Goal: Task Accomplishment & Management: Complete application form

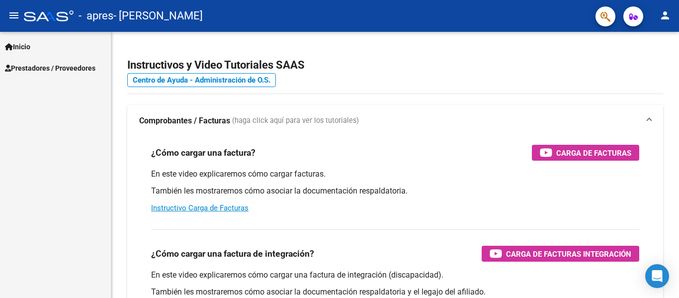
click at [73, 64] on span "Prestadores / Proveedores" at bounding box center [50, 68] width 90 height 11
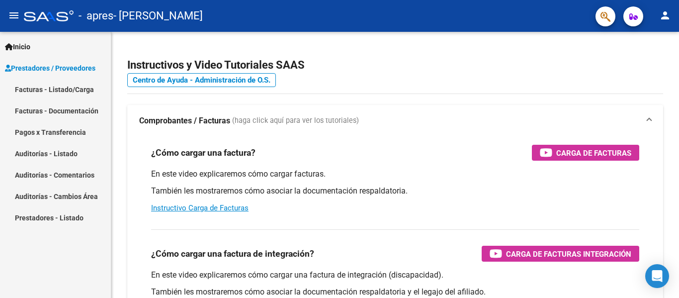
click at [73, 83] on link "Facturas - Listado/Carga" at bounding box center [55, 89] width 111 height 21
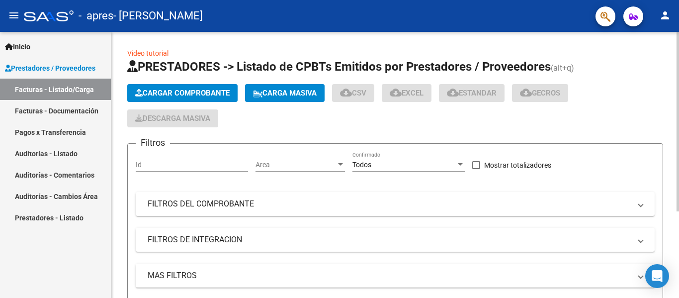
click at [196, 87] on button "Cargar Comprobante" at bounding box center [182, 93] width 110 height 18
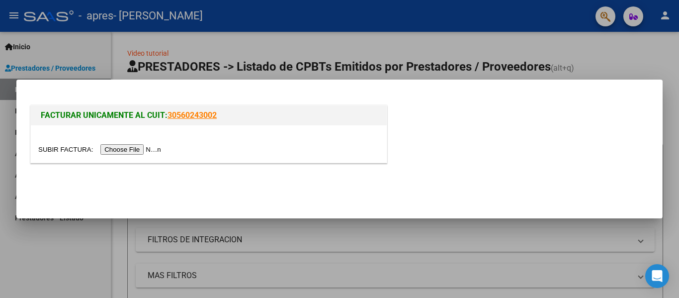
click at [132, 150] on input "file" at bounding box center [101, 149] width 126 height 10
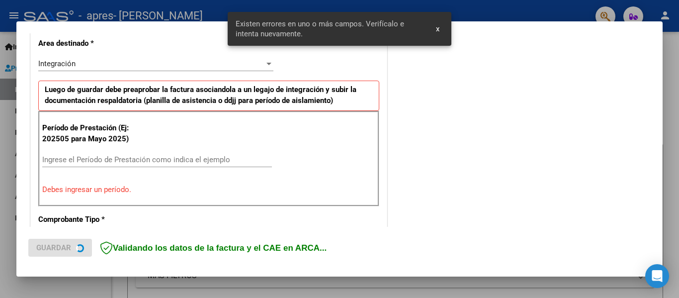
scroll to position [231, 0]
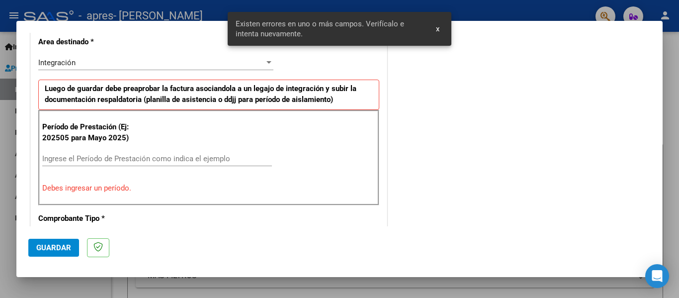
click at [46, 158] on input "Ingrese el Período de Prestación como indica el ejemplo" at bounding box center [157, 158] width 230 height 9
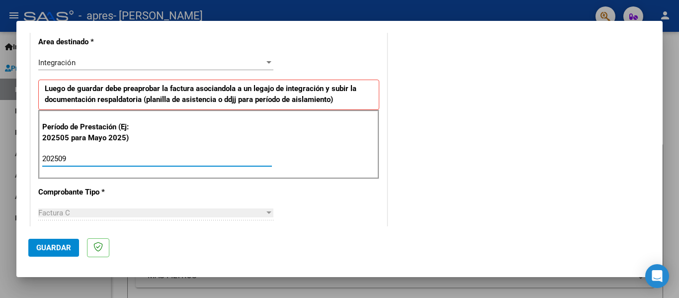
type input "202509"
click at [55, 242] on button "Guardar" at bounding box center [53, 247] width 51 height 18
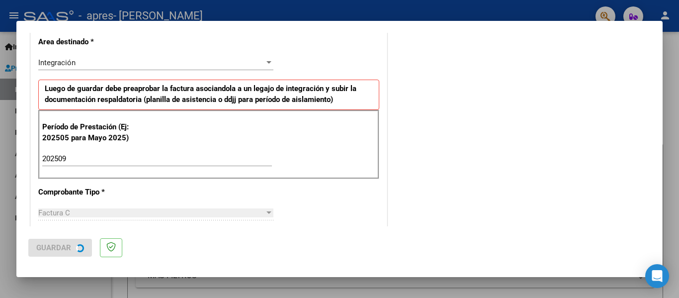
scroll to position [0, 0]
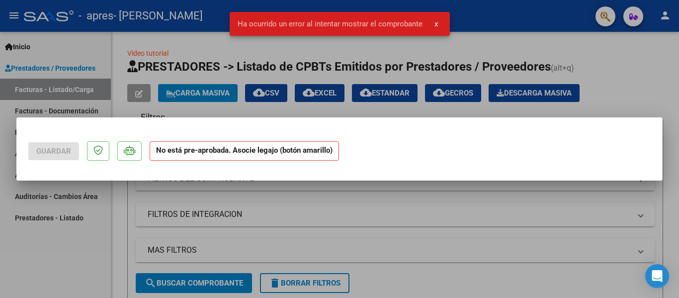
click at [210, 186] on div at bounding box center [339, 149] width 679 height 298
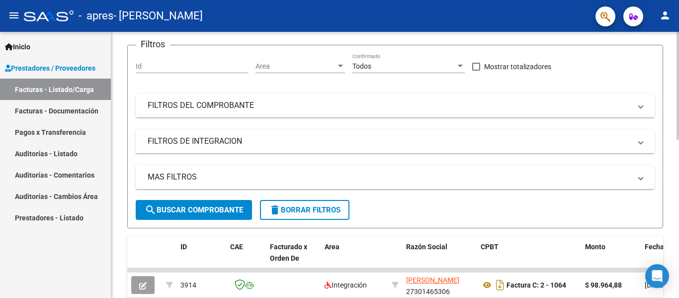
scroll to position [99, 0]
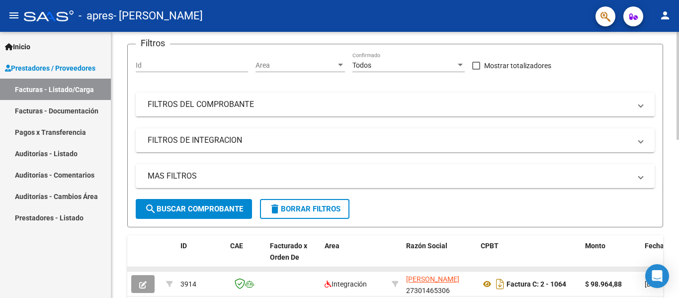
click at [179, 269] on datatable-body-cell at bounding box center [201, 269] width 50 height 4
click at [183, 250] on div "ID" at bounding box center [201, 245] width 42 height 11
click at [274, 248] on span "Facturado x Orden De" at bounding box center [288, 250] width 37 height 19
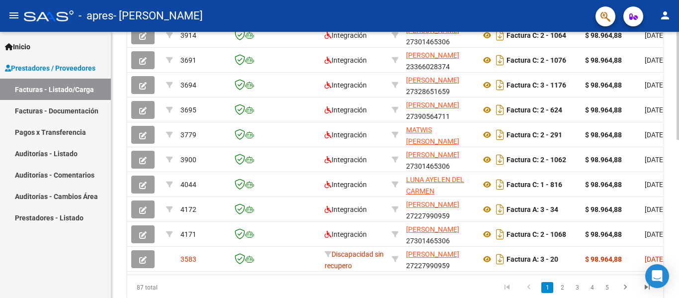
scroll to position [390, 0]
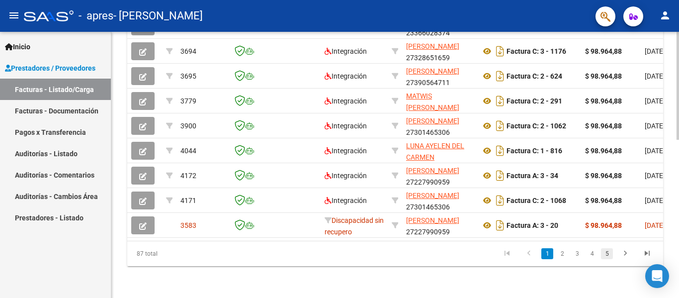
click at [602, 251] on link "5" at bounding box center [607, 253] width 12 height 11
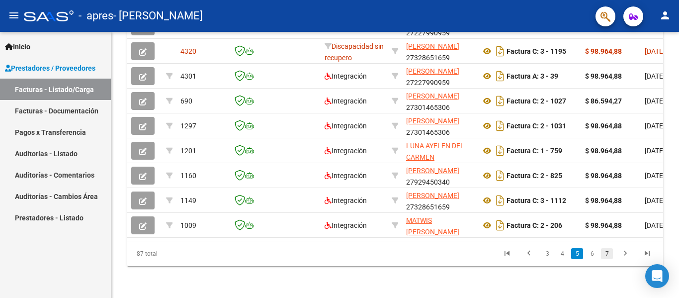
click at [605, 254] on link "7" at bounding box center [607, 253] width 12 height 11
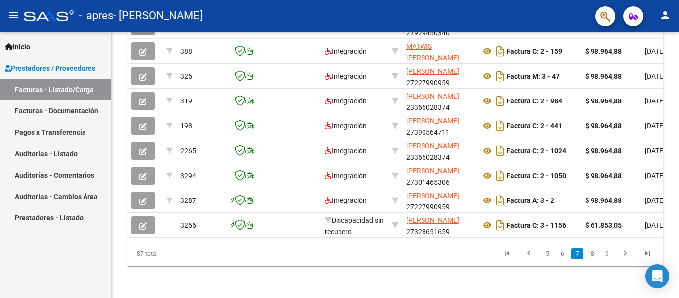
click at [605, 254] on link "9" at bounding box center [607, 253] width 12 height 11
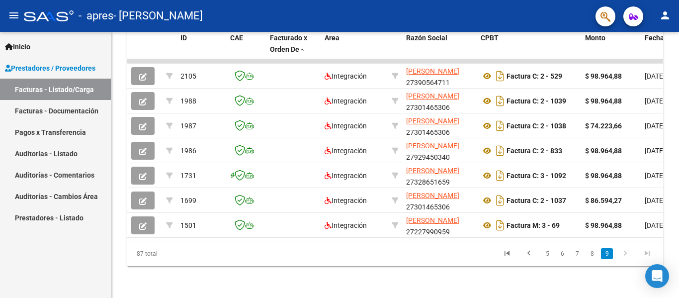
scroll to position [315, 0]
click at [545, 253] on link "5" at bounding box center [547, 253] width 12 height 11
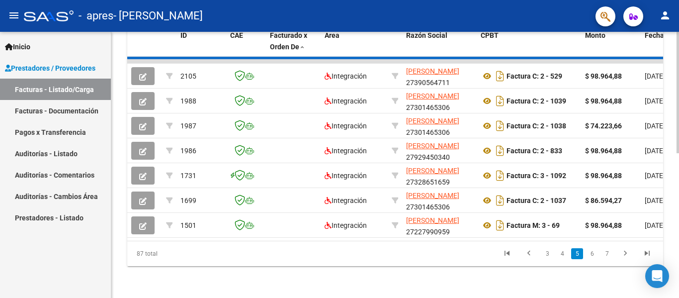
click at [545, 260] on div "ID CAE Facturado x Orden De Area Razón Social CPBT Monto Fecha Cpbt Días desde …" at bounding box center [395, 145] width 536 height 241
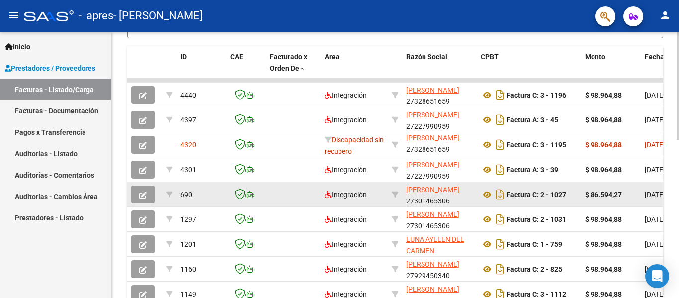
scroll to position [390, 0]
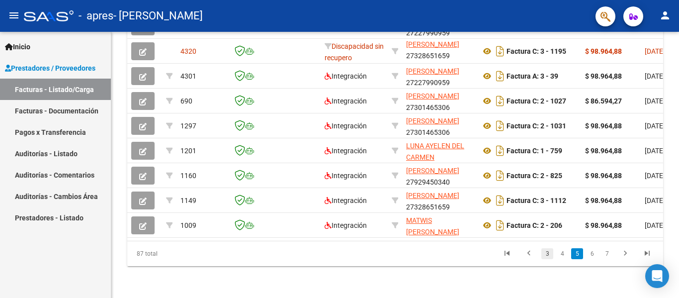
click at [548, 255] on link "3" at bounding box center [547, 253] width 12 height 11
click at [548, 255] on div "87 total 1 2 3 4 5" at bounding box center [395, 253] width 536 height 25
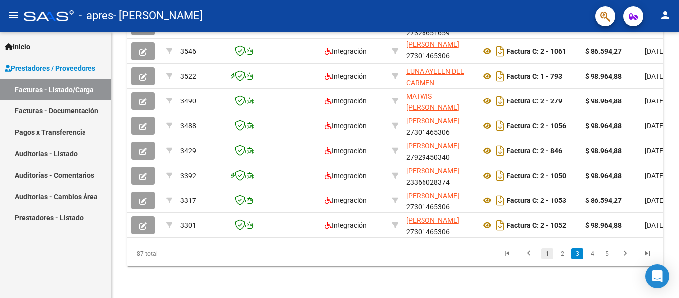
click at [552, 253] on link "1" at bounding box center [547, 253] width 12 height 11
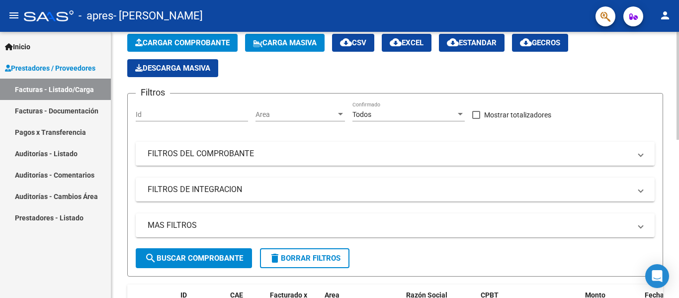
scroll to position [0, 0]
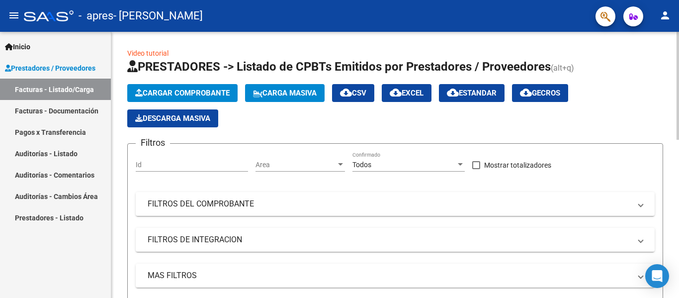
click at [178, 84] on button "Cargar Comprobante" at bounding box center [182, 93] width 110 height 18
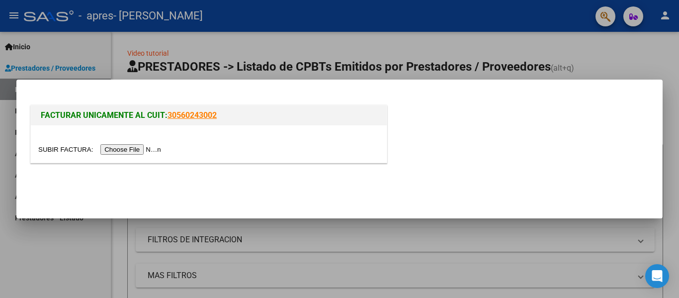
click at [125, 151] on input "file" at bounding box center [101, 149] width 126 height 10
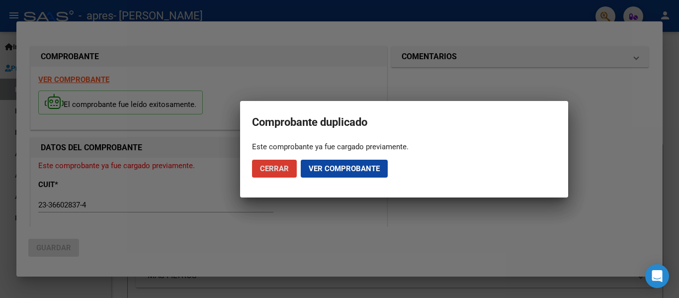
click at [312, 169] on span "Ver comprobante" at bounding box center [344, 168] width 71 height 9
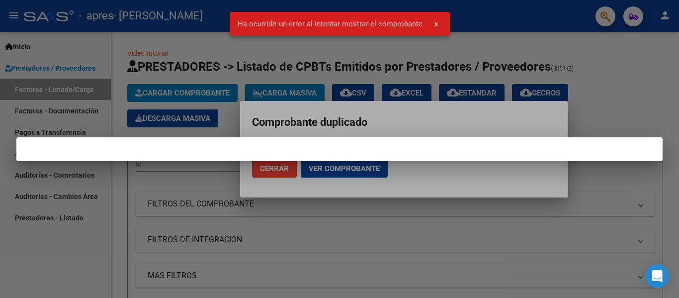
click at [312, 169] on div at bounding box center [339, 149] width 679 height 298
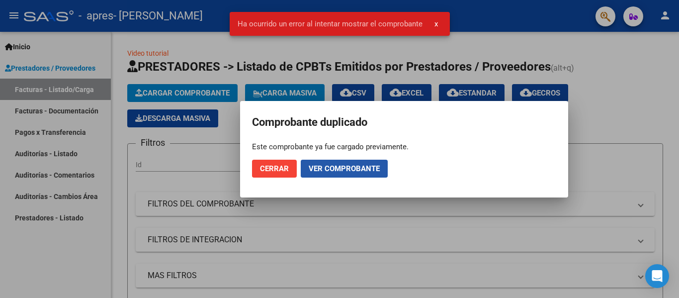
click at [312, 169] on span "Ver comprobante" at bounding box center [344, 168] width 71 height 9
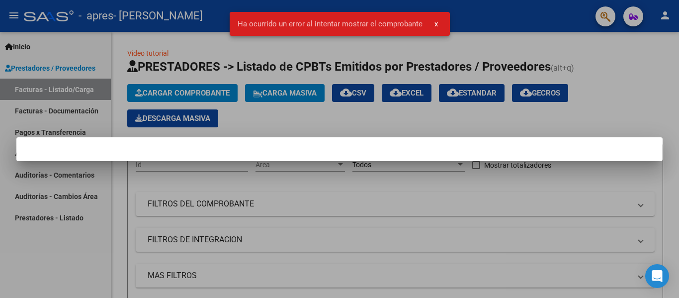
click at [312, 169] on div at bounding box center [339, 149] width 679 height 298
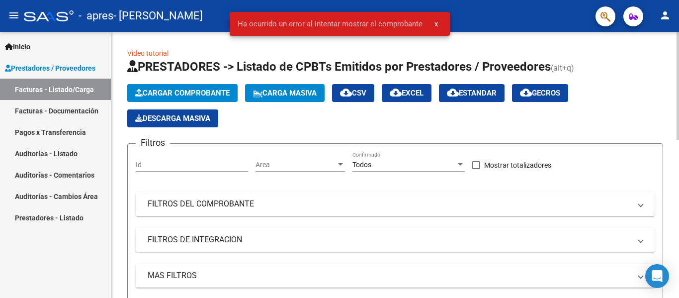
scroll to position [248, 0]
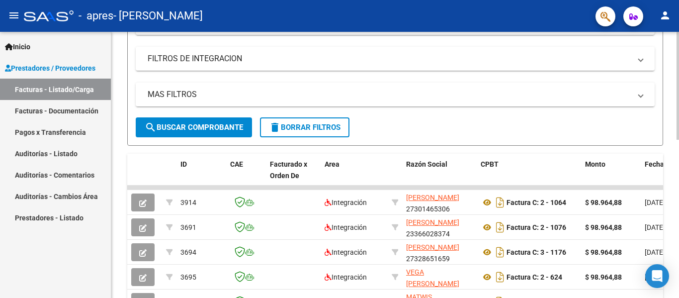
scroll to position [191, 0]
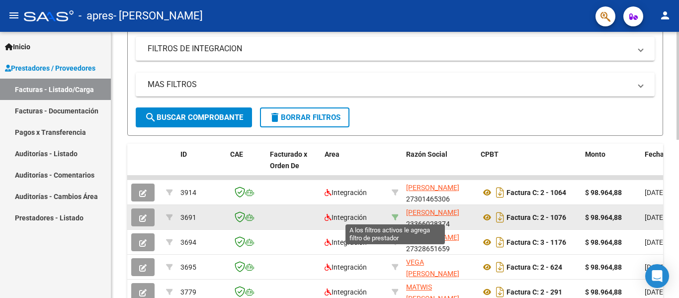
click at [396, 214] on icon at bounding box center [395, 217] width 7 height 7
type input "23366028374"
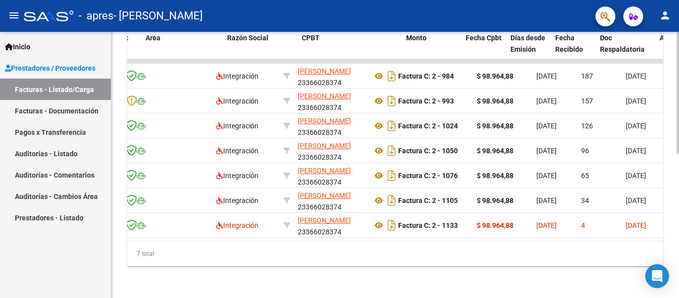
scroll to position [0, 310]
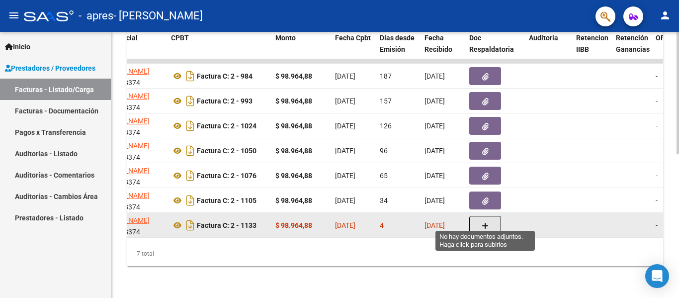
click at [488, 219] on button "button" at bounding box center [485, 225] width 32 height 19
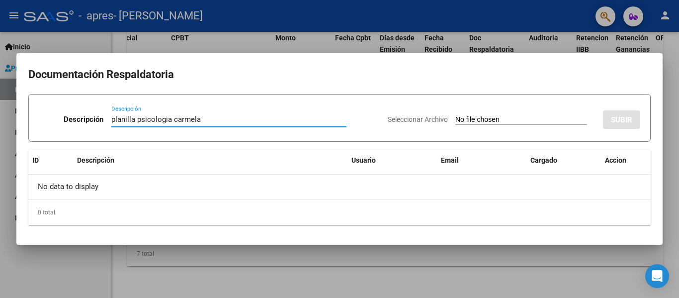
type input "planilla psicologia carmela"
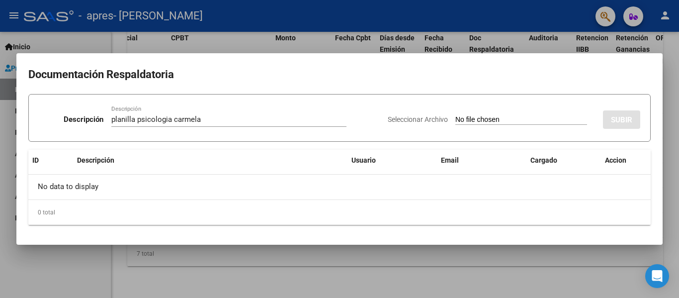
click at [484, 128] on div "Seleccionar Archivo SUBIR" at bounding box center [514, 117] width 252 height 30
click at [477, 117] on input "Seleccionar Archivo" at bounding box center [521, 119] width 132 height 9
type input "C:\fakepath\carmela (1).pdf"
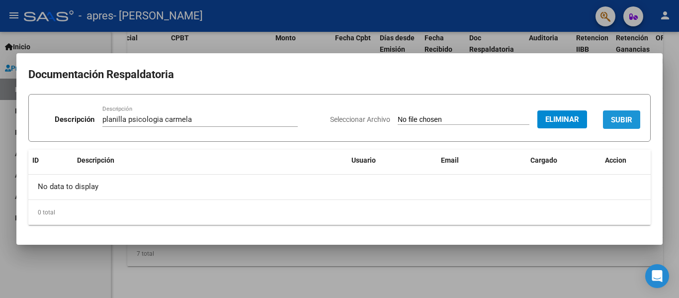
click at [624, 113] on button "SUBIR" at bounding box center [621, 119] width 37 height 18
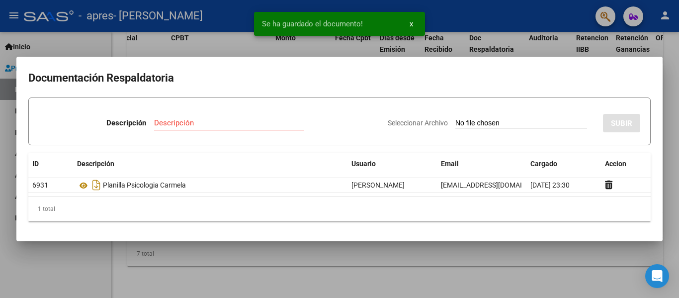
click at [283, 272] on div at bounding box center [339, 149] width 679 height 298
